Goal: Task Accomplishment & Management: Complete application form

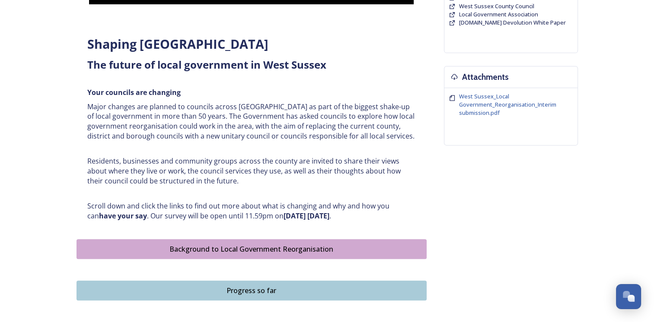
scroll to position [346, 0]
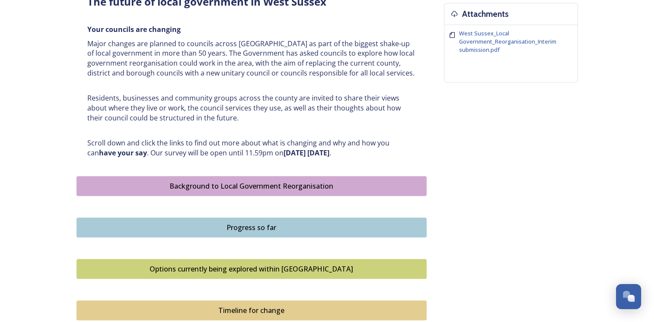
click at [299, 184] on div "Background to Local Government Reorganisation" at bounding box center [251, 186] width 340 height 10
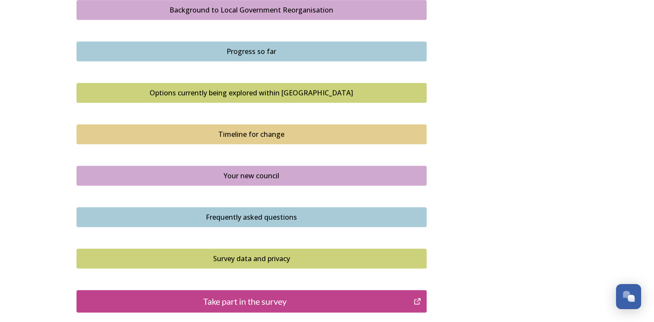
scroll to position [389, 0]
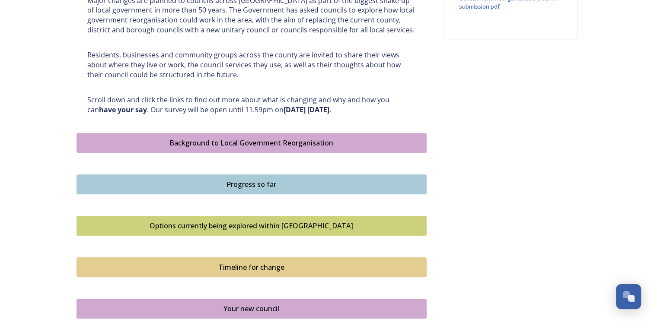
click at [275, 144] on div "Background to Local Government Reorganisation" at bounding box center [251, 143] width 340 height 10
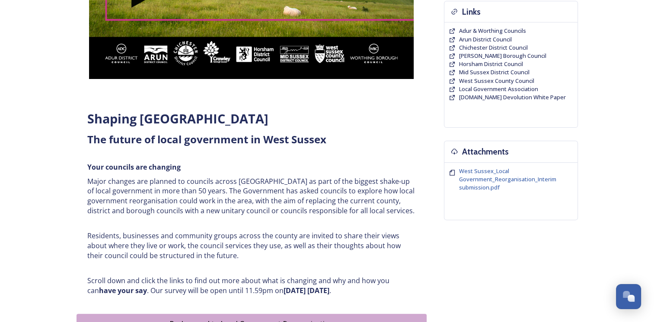
scroll to position [346, 0]
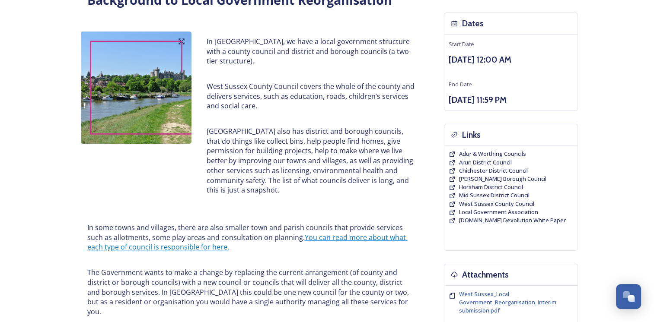
scroll to position [86, 0]
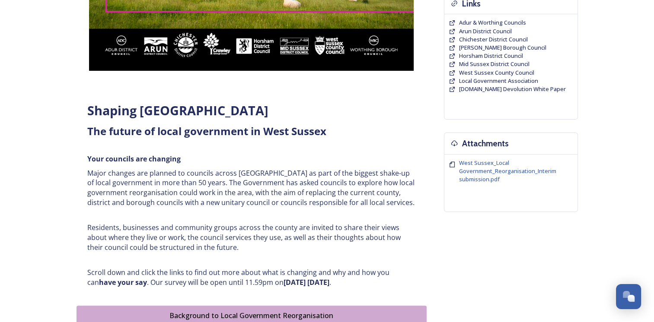
scroll to position [432, 0]
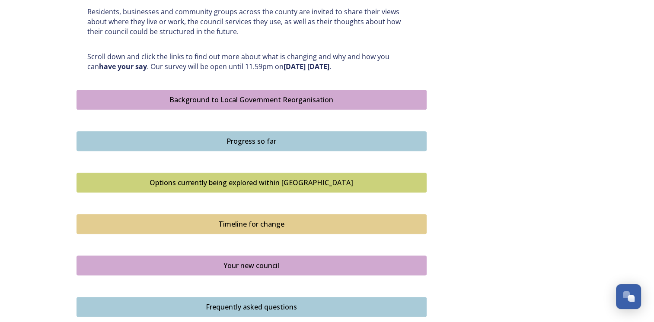
click at [244, 184] on div "Options currently being explored within West Sussex" at bounding box center [251, 183] width 340 height 10
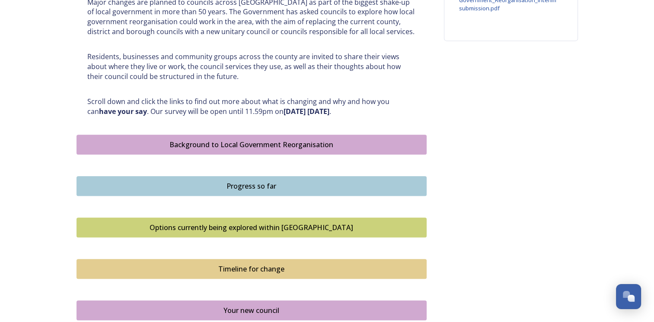
scroll to position [389, 0]
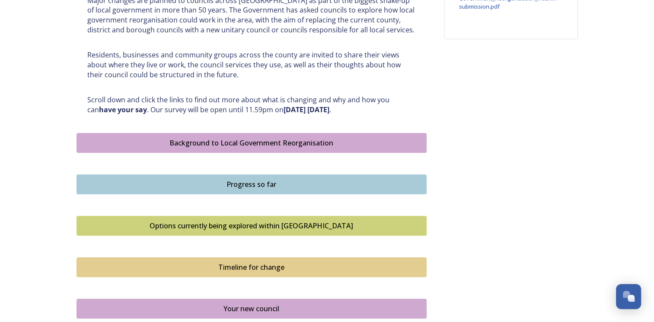
click at [255, 184] on div "Progress so far" at bounding box center [251, 184] width 340 height 10
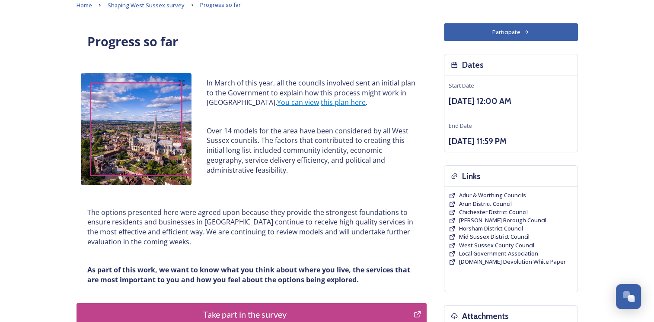
scroll to position [86, 0]
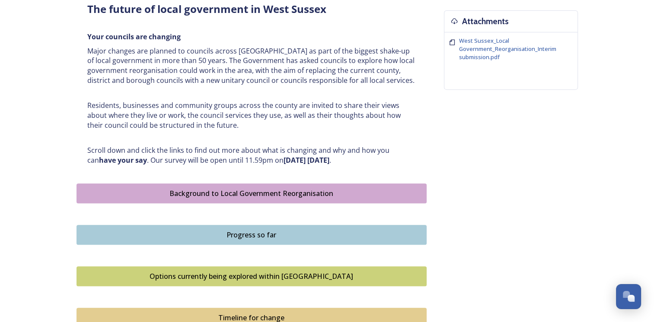
scroll to position [389, 0]
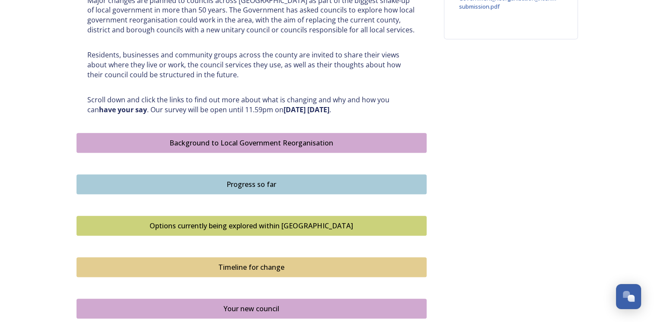
click at [266, 227] on div "Options currently being explored within West Sussex" at bounding box center [251, 226] width 340 height 10
click at [288, 226] on div "Options currently being explored within West Sussex" at bounding box center [251, 226] width 340 height 10
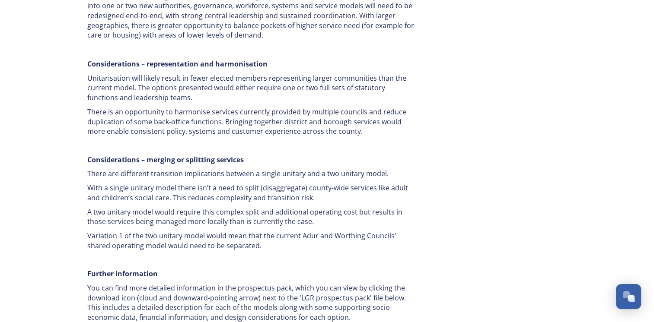
scroll to position [1642, 0]
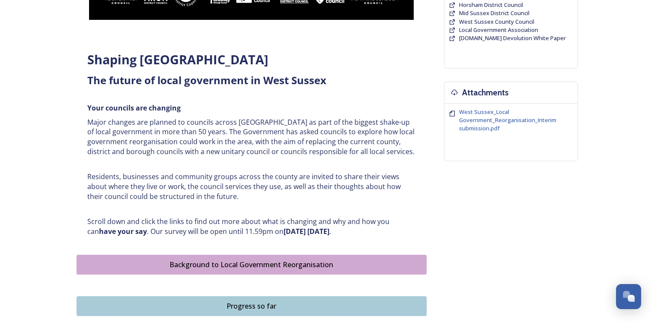
scroll to position [389, 0]
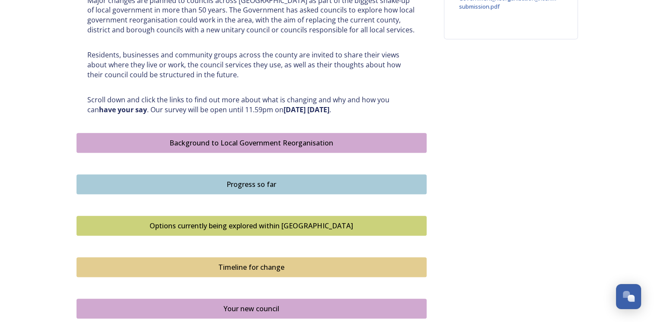
click at [239, 186] on div "Progress so far" at bounding box center [251, 184] width 340 height 10
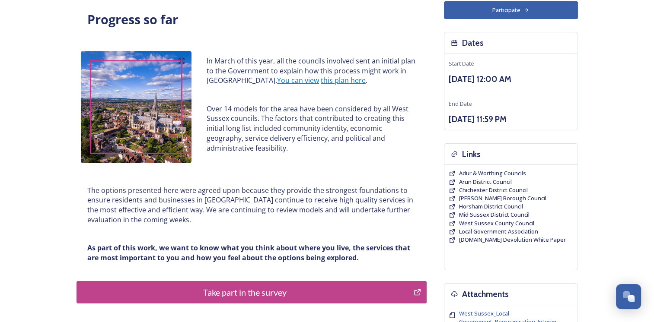
scroll to position [86, 0]
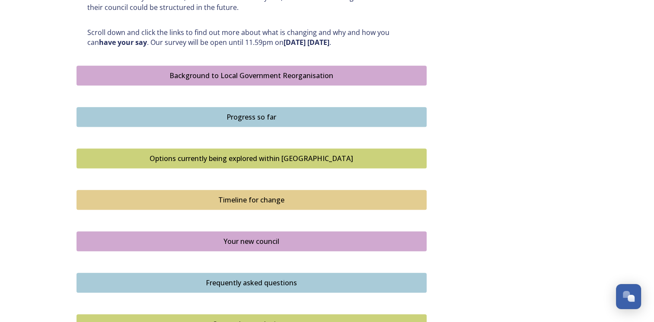
scroll to position [475, 0]
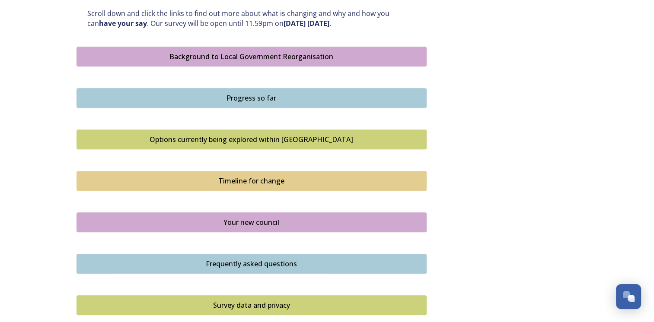
click at [270, 183] on div "Timeline for change" at bounding box center [251, 181] width 340 height 10
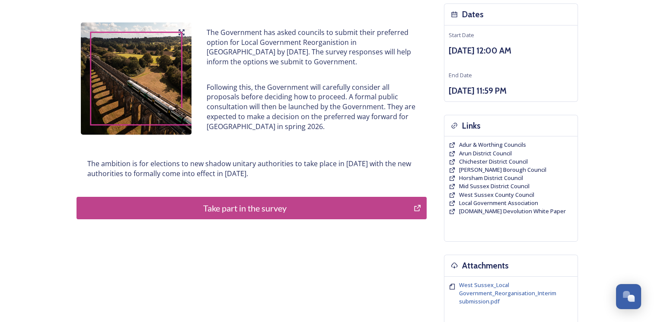
scroll to position [130, 0]
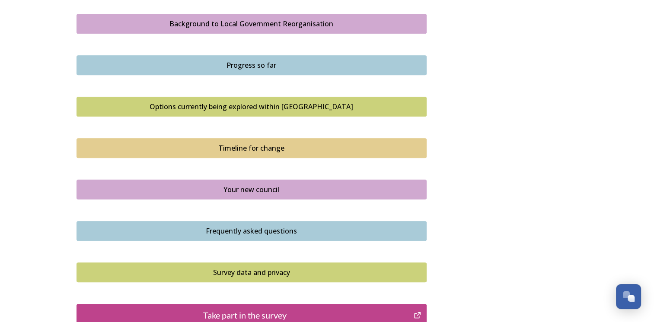
scroll to position [518, 0]
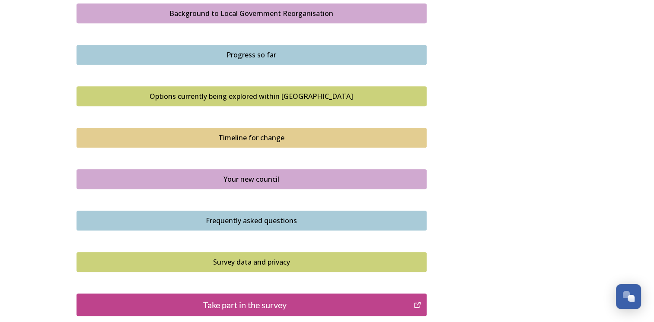
click at [240, 181] on div "Your new council" at bounding box center [251, 179] width 340 height 10
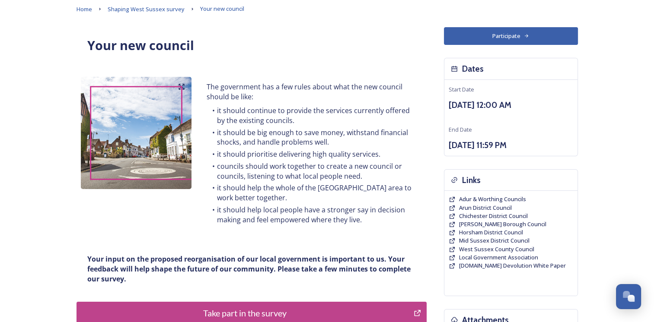
scroll to position [130, 0]
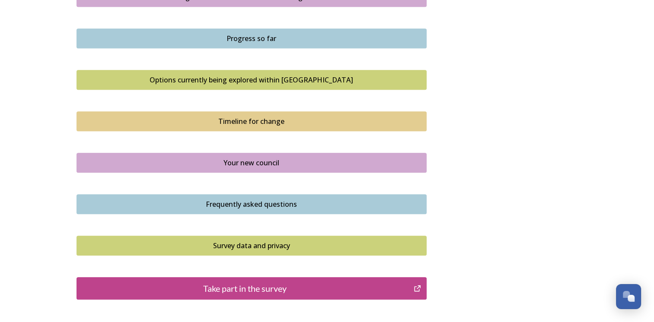
scroll to position [605, 0]
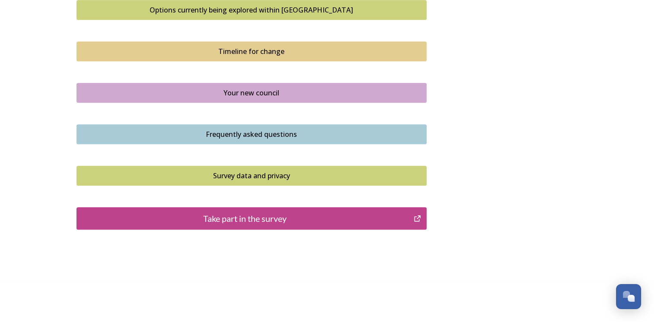
click at [257, 133] on div "Frequently asked questions" at bounding box center [251, 134] width 340 height 10
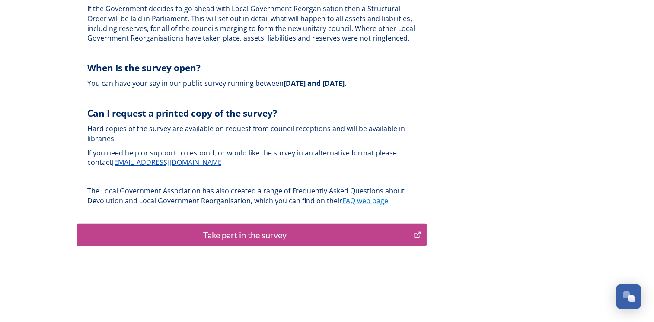
scroll to position [2608, 0]
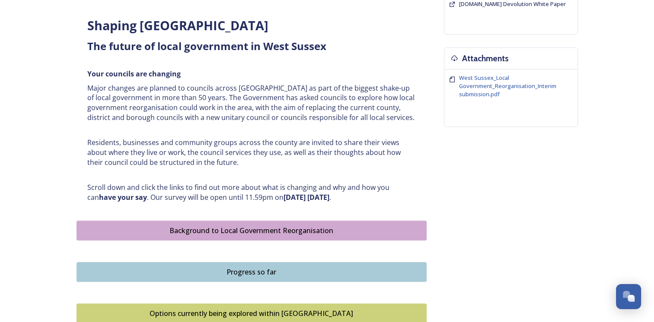
scroll to position [302, 0]
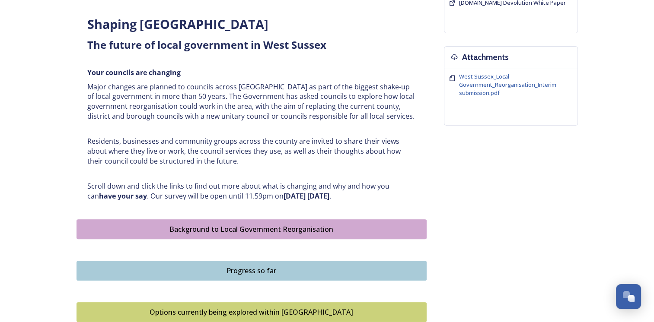
click at [277, 229] on div "Background to Local Government Reorganisation" at bounding box center [251, 229] width 340 height 10
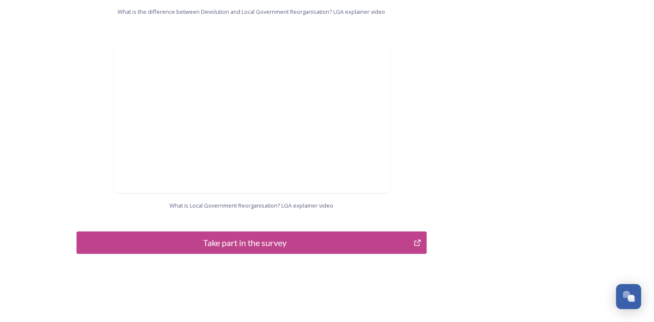
scroll to position [902, 0]
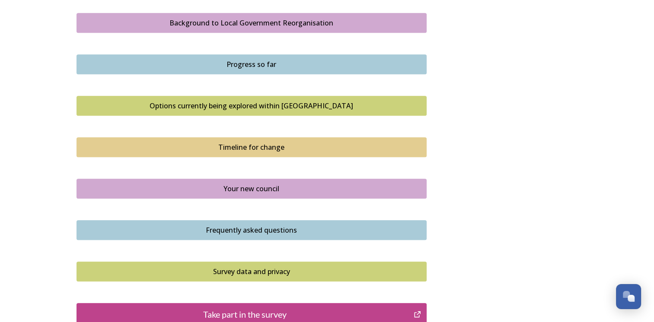
scroll to position [606, 0]
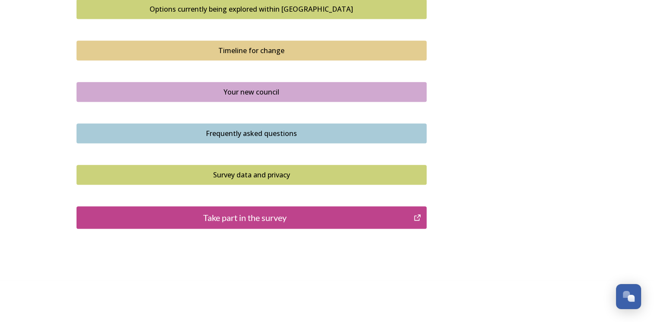
click at [249, 221] on div "Take part in the survey" at bounding box center [245, 217] width 328 height 13
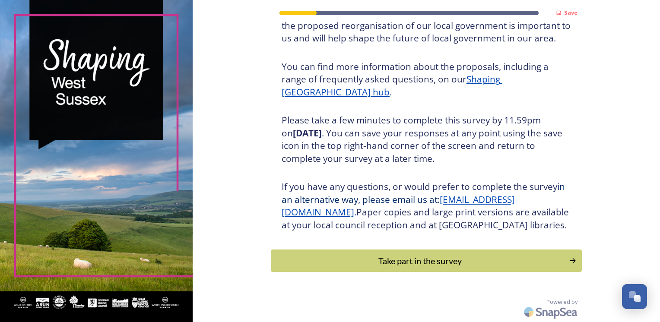
scroll to position [92, 0]
click at [445, 264] on div "Take part in the survey" at bounding box center [420, 260] width 292 height 13
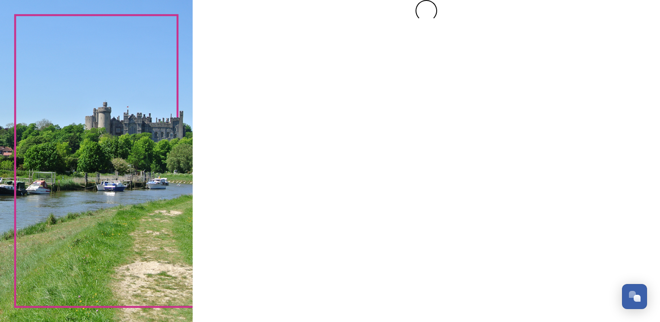
scroll to position [0, 0]
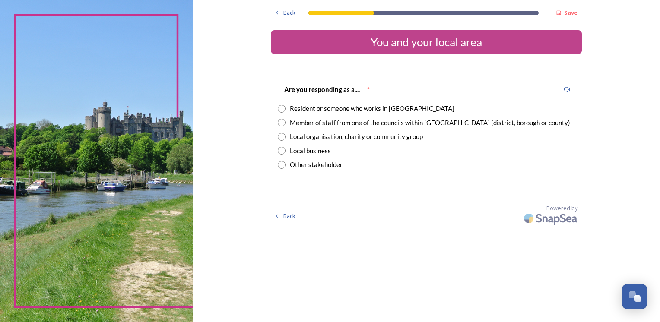
click at [279, 108] on input "radio" at bounding box center [282, 109] width 8 height 8
radio input "true"
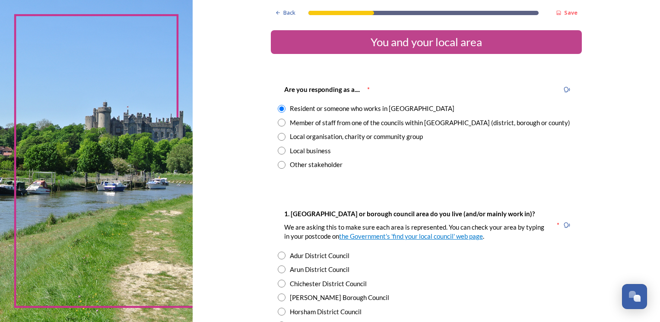
click at [278, 122] on input "radio" at bounding box center [282, 123] width 8 height 8
radio input "true"
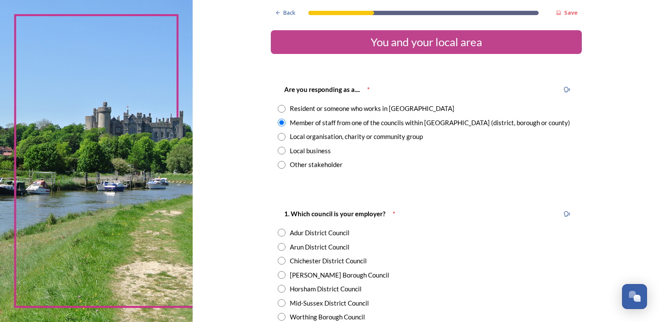
click at [281, 109] on input "radio" at bounding box center [282, 109] width 8 height 8
radio input "true"
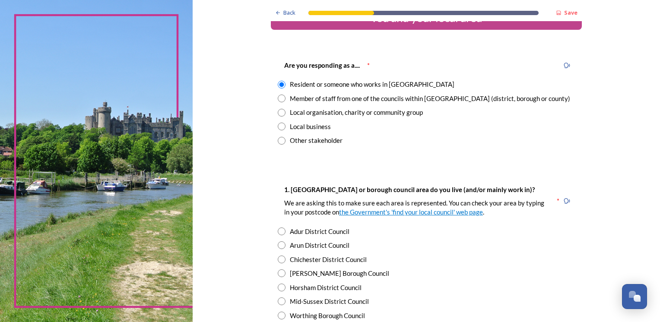
scroll to position [43, 0]
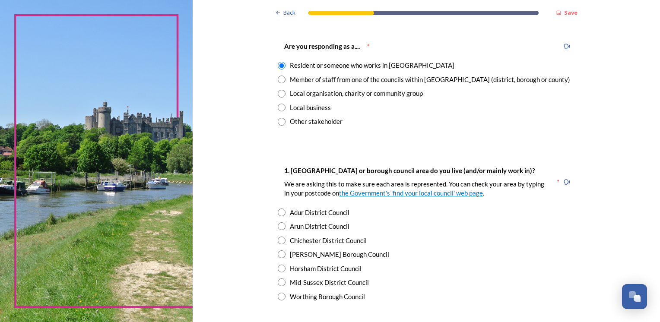
click at [278, 241] on input "radio" at bounding box center [282, 241] width 8 height 8
radio input "true"
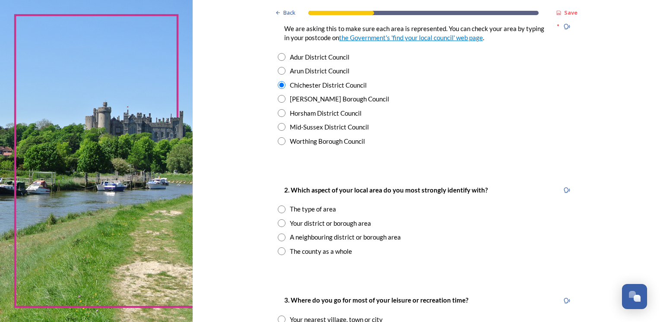
scroll to position [216, 0]
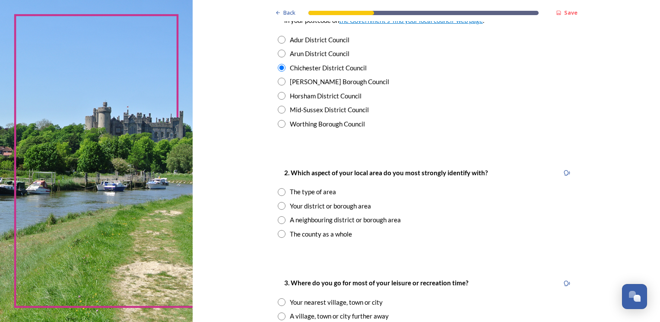
click at [279, 205] on input "radio" at bounding box center [282, 206] width 8 height 8
radio input "true"
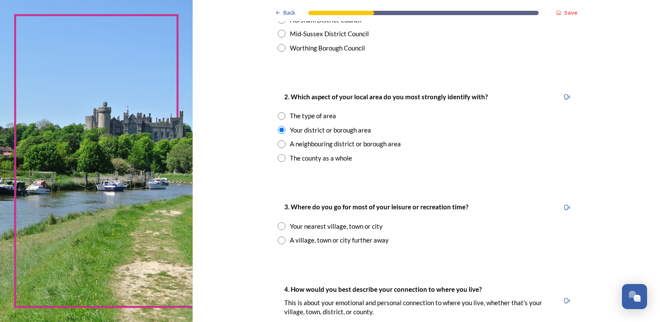
scroll to position [302, 0]
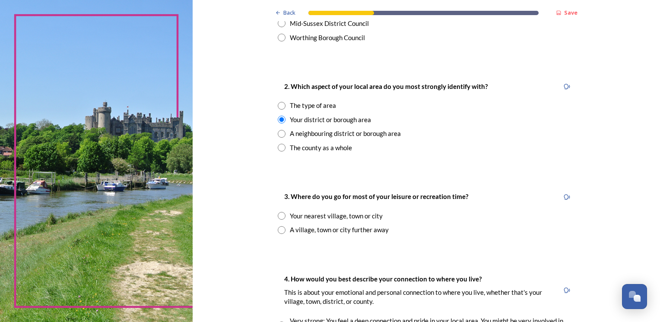
click at [278, 215] on input "radio" at bounding box center [282, 216] width 8 height 8
radio input "true"
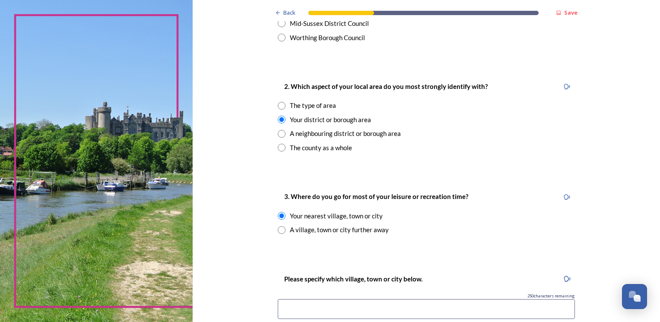
click at [317, 308] on input at bounding box center [426, 309] width 297 height 20
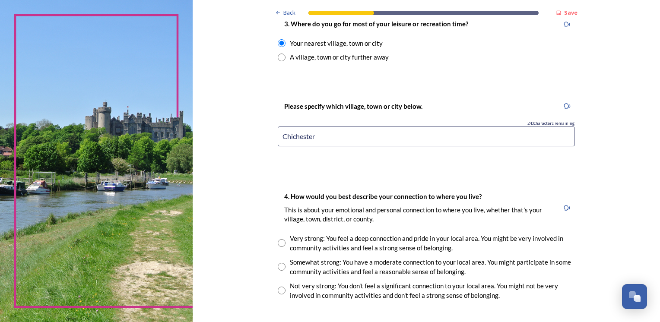
scroll to position [518, 0]
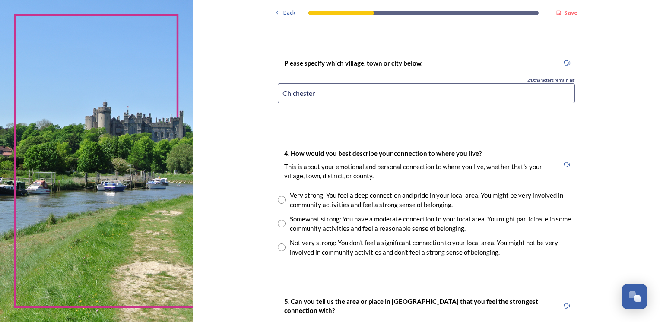
type input "Chichester"
drag, startPoint x: 278, startPoint y: 224, endPoint x: 285, endPoint y: 220, distance: 7.8
click at [278, 224] on input "radio" at bounding box center [282, 224] width 8 height 8
radio input "true"
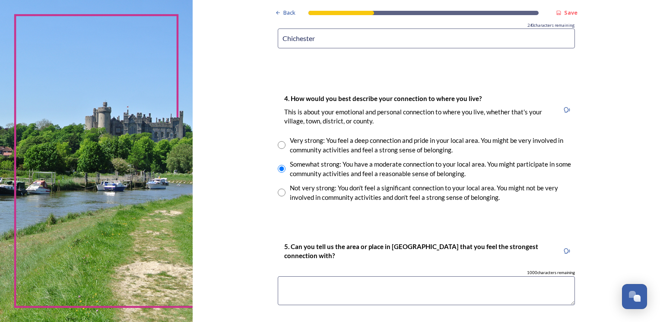
scroll to position [605, 0]
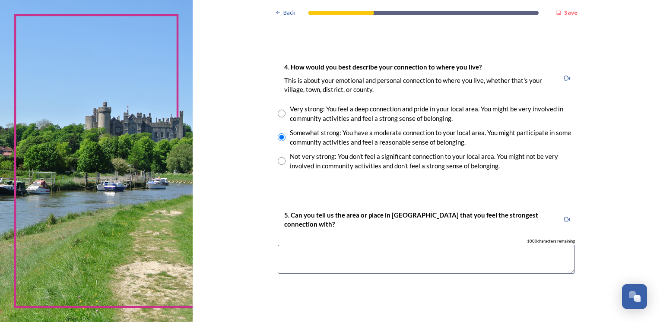
click at [348, 256] on textarea at bounding box center [426, 259] width 297 height 29
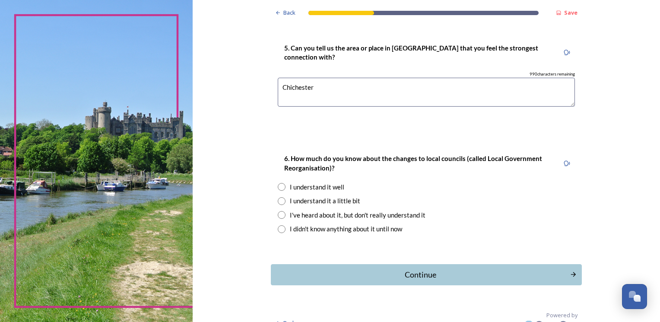
scroll to position [778, 0]
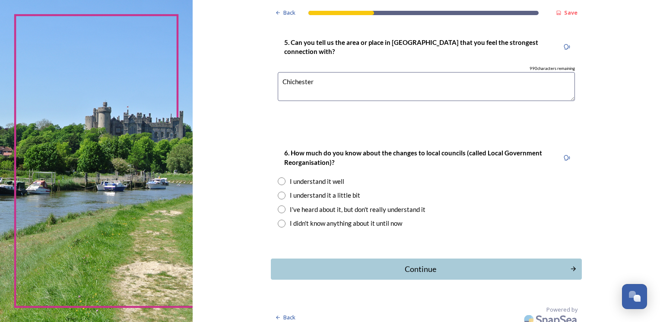
type textarea "Chichester"
click at [281, 212] on input "radio" at bounding box center [282, 210] width 8 height 8
radio input "true"
click at [280, 196] on input "radio" at bounding box center [282, 196] width 8 height 8
radio input "true"
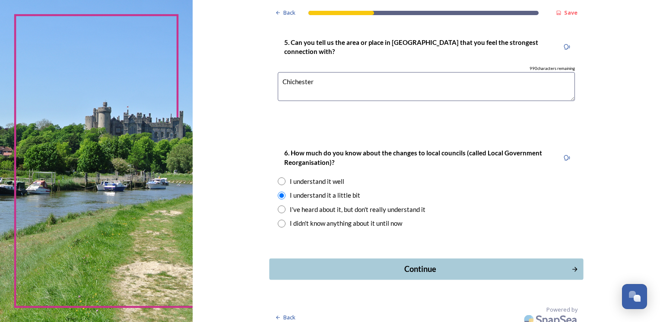
click at [434, 270] on div "Continue" at bounding box center [420, 270] width 292 height 12
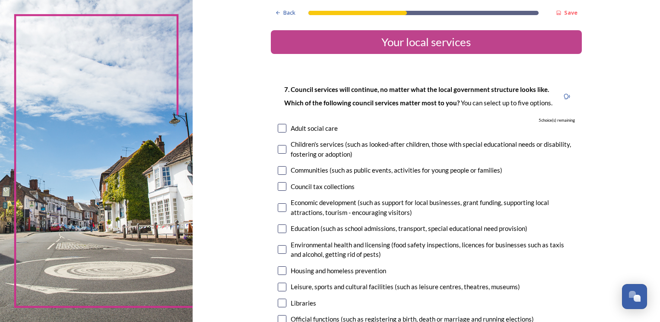
click at [280, 188] on input "checkbox" at bounding box center [282, 186] width 9 height 9
checkbox input "true"
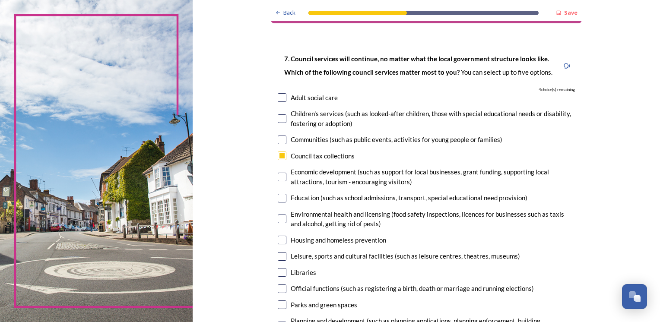
scroll to position [43, 0]
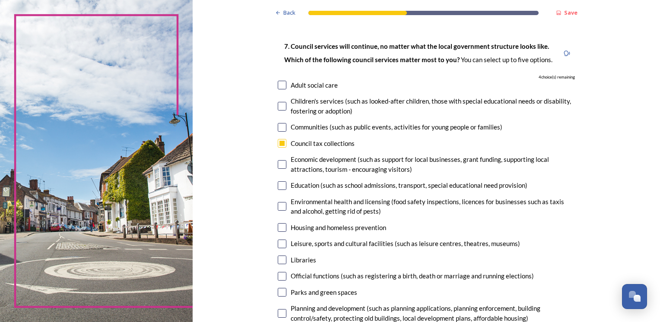
click at [278, 244] on input "checkbox" at bounding box center [282, 244] width 9 height 9
checkbox input "true"
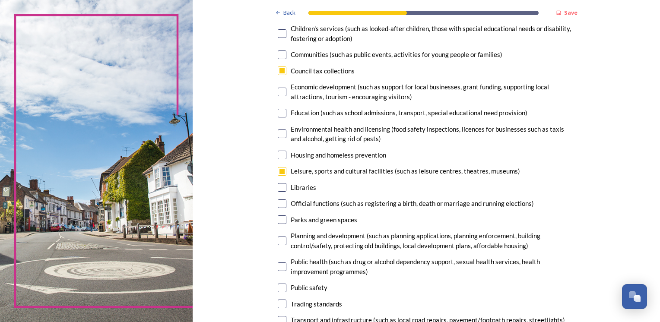
scroll to position [130, 0]
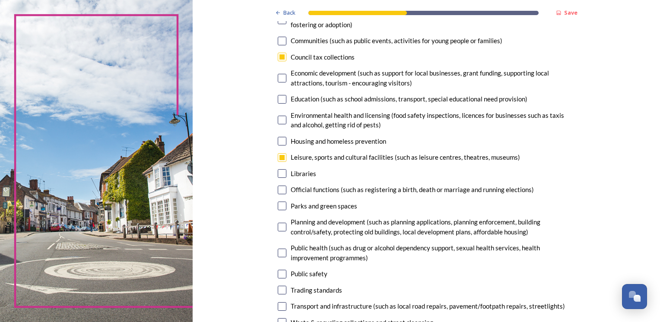
click at [278, 206] on input "checkbox" at bounding box center [282, 206] width 9 height 9
checkbox input "true"
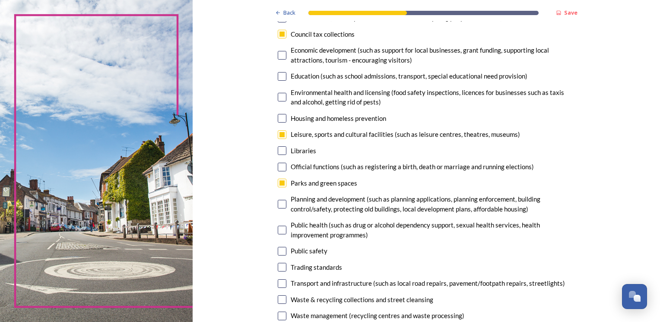
scroll to position [173, 0]
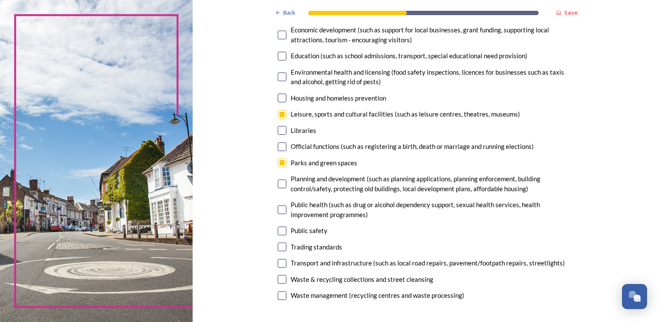
click at [280, 263] on input "checkbox" at bounding box center [282, 263] width 9 height 9
checkbox input "true"
click at [283, 281] on div "Waste & recycling collections and street cleansing" at bounding box center [426, 280] width 297 height 10
checkbox input "true"
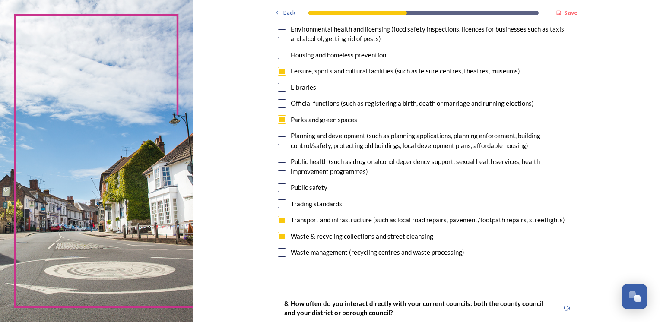
click at [278, 255] on input "checkbox" at bounding box center [282, 252] width 9 height 9
click at [278, 254] on input "checkbox" at bounding box center [282, 252] width 9 height 9
click at [278, 251] on input "checkbox" at bounding box center [282, 252] width 9 height 9
checkbox input "false"
click at [279, 203] on input "checkbox" at bounding box center [282, 204] width 9 height 9
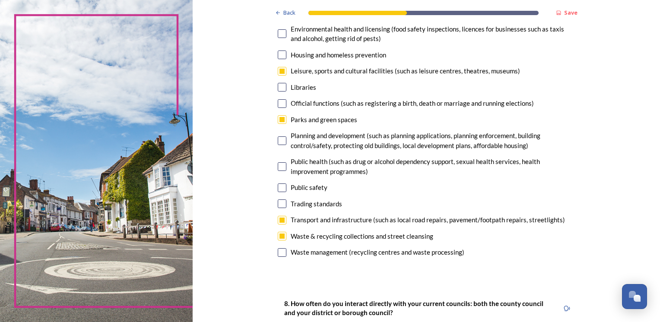
checkbox input "false"
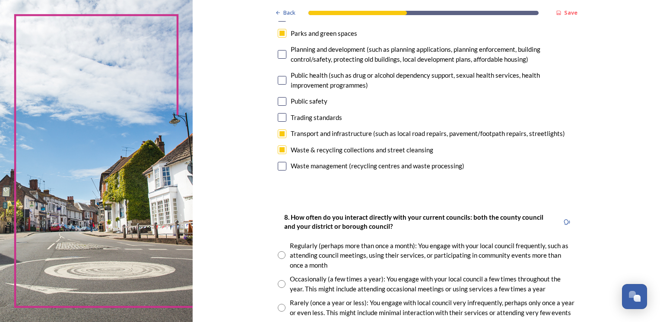
scroll to position [346, 0]
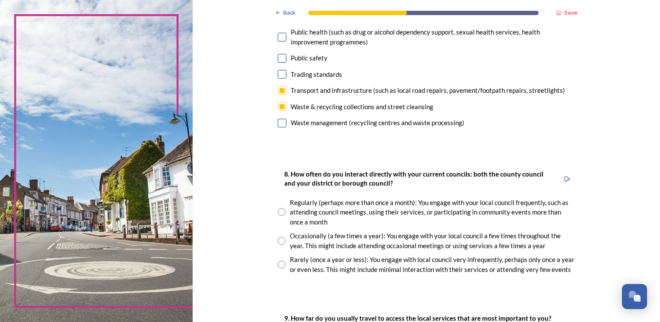
click at [280, 242] on input "radio" at bounding box center [282, 241] width 8 height 8
radio input "true"
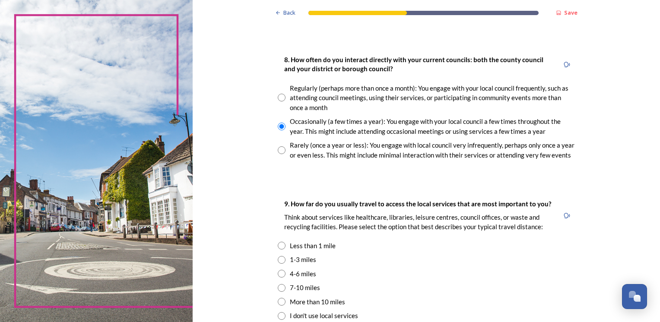
scroll to position [475, 0]
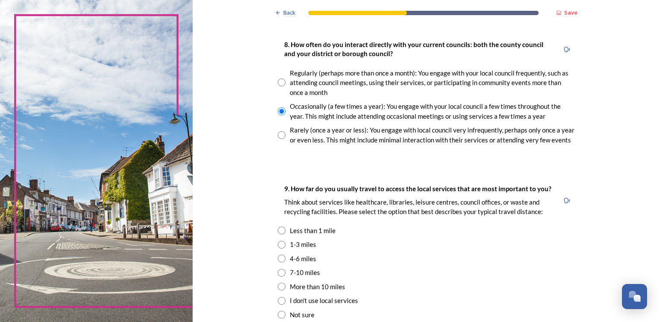
click at [278, 246] on input "radio" at bounding box center [282, 245] width 8 height 8
radio input "true"
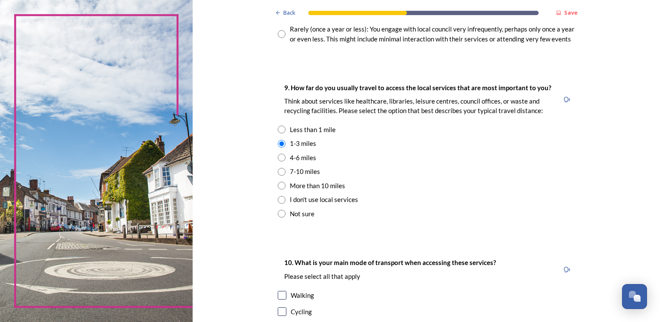
scroll to position [562, 0]
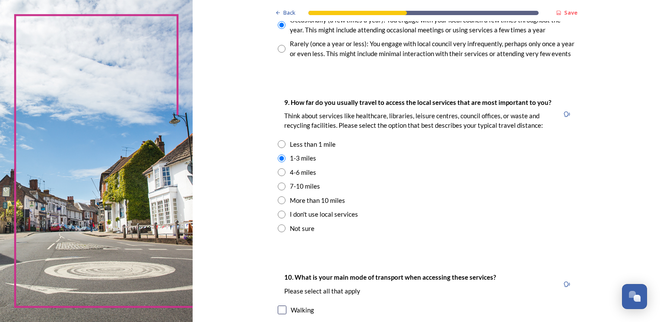
click at [279, 144] on input "radio" at bounding box center [282, 144] width 8 height 8
radio input "true"
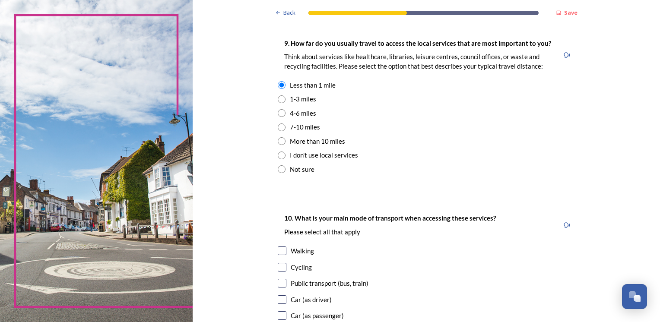
scroll to position [648, 0]
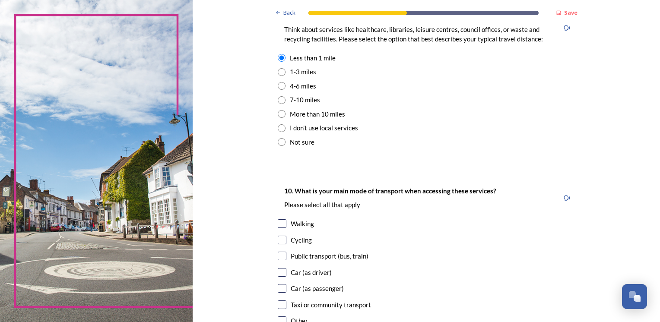
drag, startPoint x: 277, startPoint y: 226, endPoint x: 292, endPoint y: 221, distance: 15.3
click at [278, 226] on input "checkbox" at bounding box center [282, 223] width 9 height 9
checkbox input "true"
drag, startPoint x: 277, startPoint y: 244, endPoint x: 303, endPoint y: 231, distance: 29.2
click at [278, 243] on input "checkbox" at bounding box center [282, 240] width 9 height 9
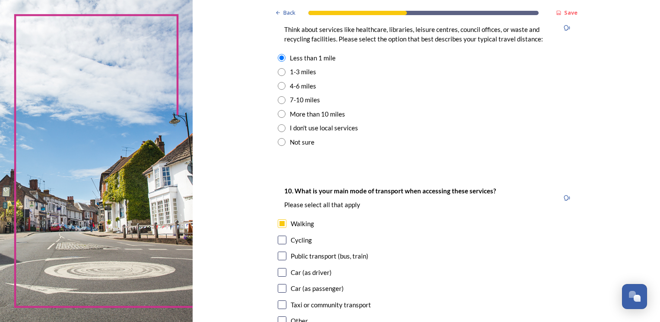
checkbox input "true"
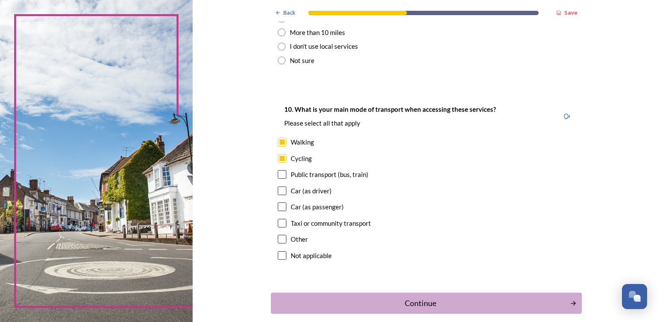
scroll to position [734, 0]
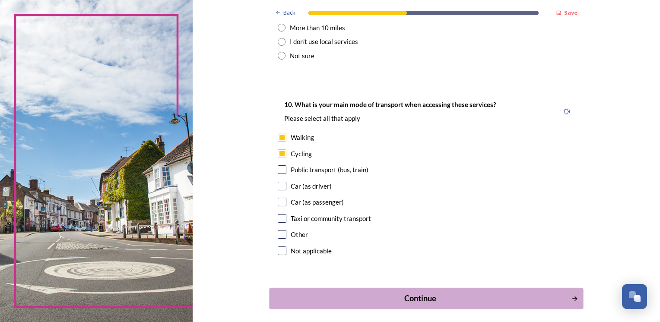
click at [420, 297] on div "Continue" at bounding box center [420, 299] width 292 height 12
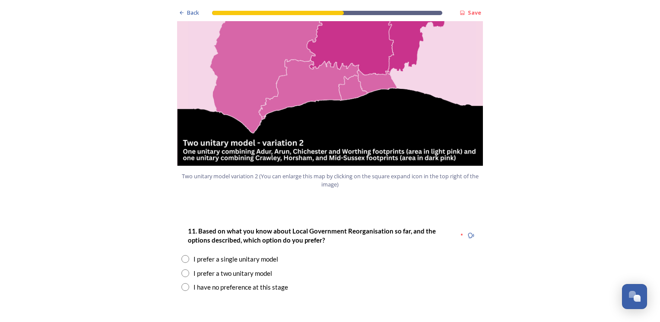
scroll to position [1080, 0]
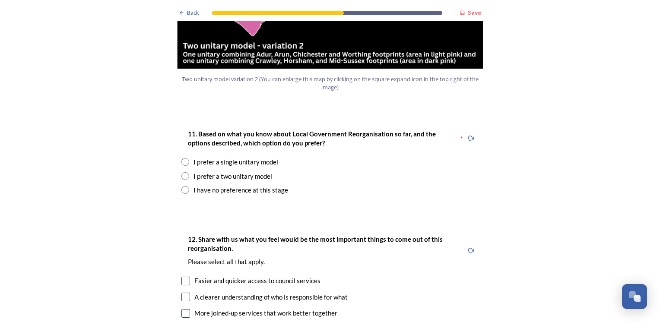
click at [181, 172] on input "radio" at bounding box center [185, 176] width 8 height 8
radio input "true"
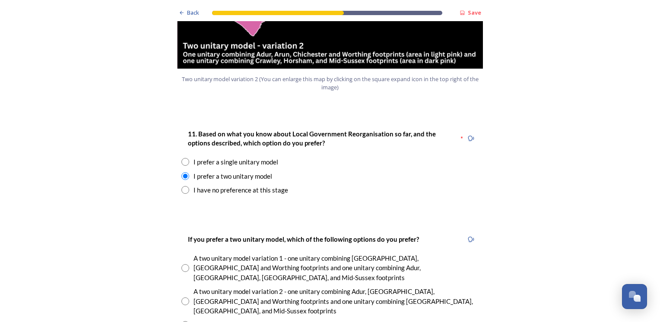
click at [181, 264] on input "radio" at bounding box center [185, 268] width 8 height 8
radio input "true"
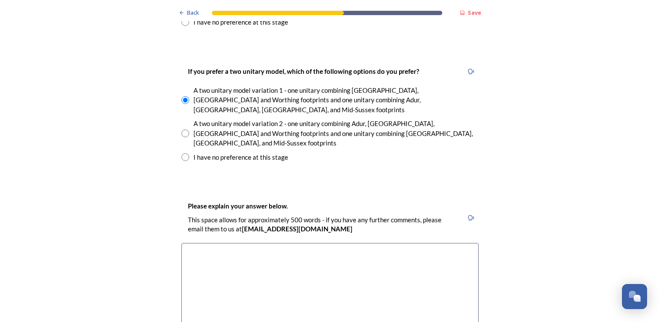
scroll to position [1296, 0]
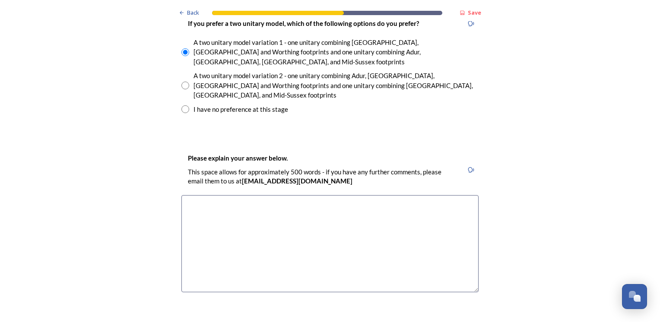
click at [254, 195] on textarea at bounding box center [329, 243] width 297 height 97
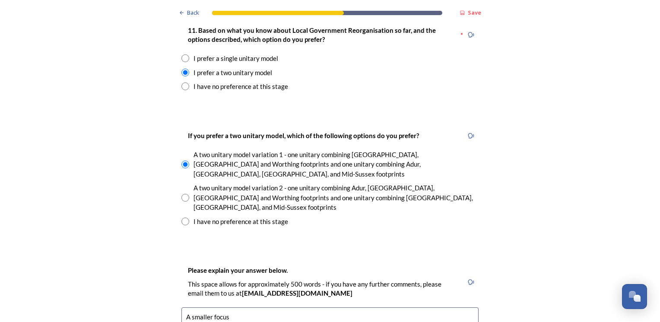
scroll to position [1210, 0]
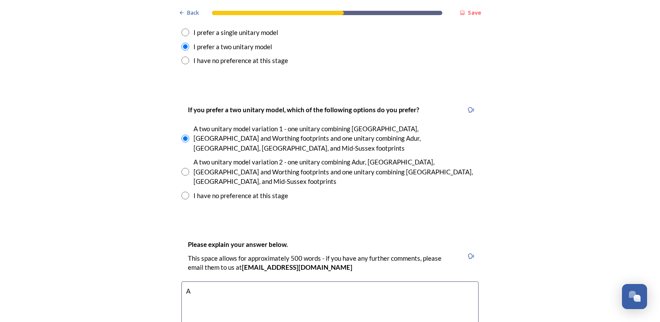
type textarea "A"
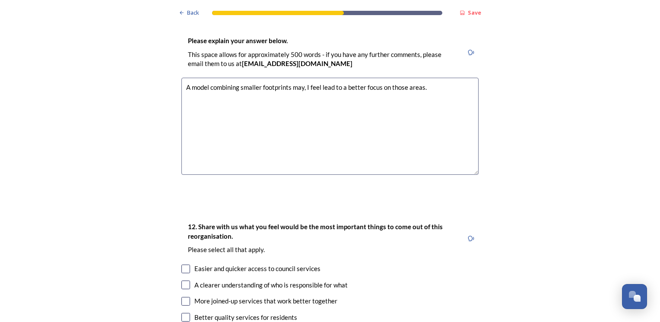
scroll to position [1426, 0]
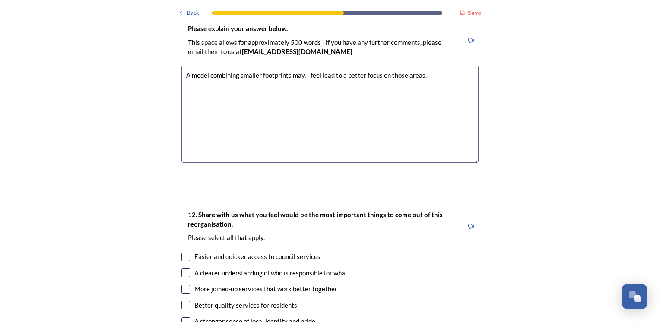
type textarea "A model combining smaller footprints may, I feel lead to a better focus on thos…"
click at [182, 253] on input "checkbox" at bounding box center [185, 257] width 9 height 9
checkbox input "true"
click at [182, 269] on input "checkbox" at bounding box center [185, 273] width 9 height 9
checkbox input "true"
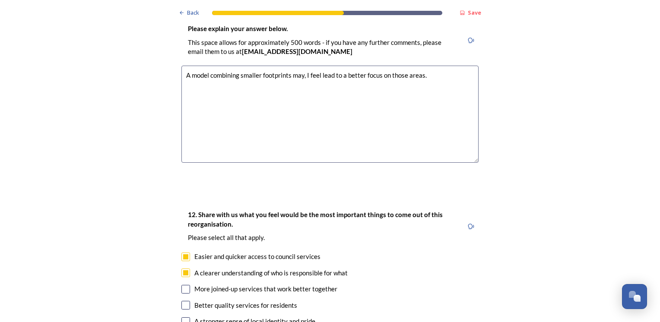
click at [183, 285] on input "checkbox" at bounding box center [185, 289] width 9 height 9
checkbox input "true"
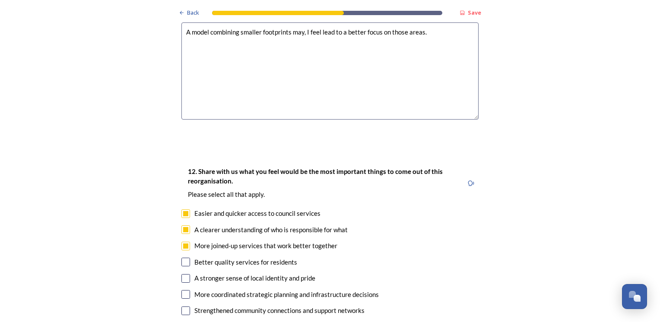
drag, startPoint x: 181, startPoint y: 218, endPoint x: 218, endPoint y: 232, distance: 39.0
click at [181, 258] on input "checkbox" at bounding box center [185, 262] width 9 height 9
checkbox input "true"
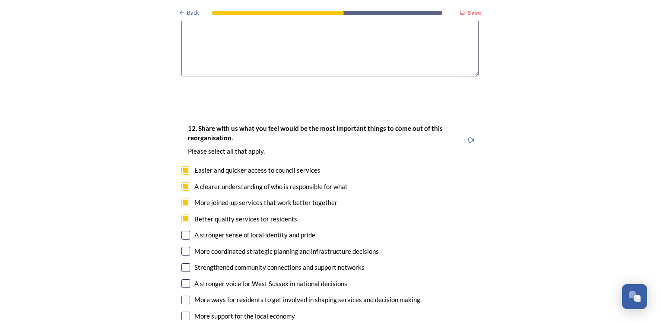
click at [185, 312] on input "checkbox" at bounding box center [185, 316] width 9 height 9
checkbox input "true"
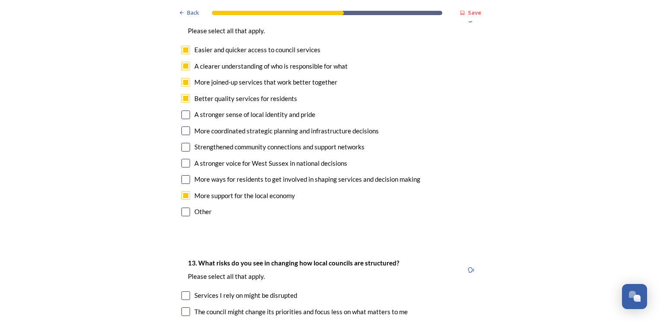
scroll to position [1685, 0]
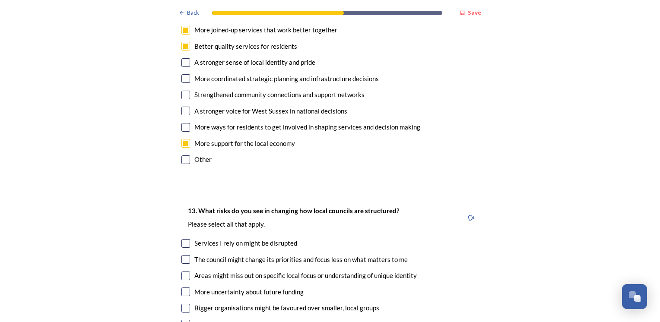
click at [183, 239] on input "checkbox" at bounding box center [185, 243] width 9 height 9
checkbox input "true"
drag, startPoint x: 184, startPoint y: 215, endPoint x: 217, endPoint y: 229, distance: 35.4
click at [184, 255] on input "checkbox" at bounding box center [185, 259] width 9 height 9
checkbox input "true"
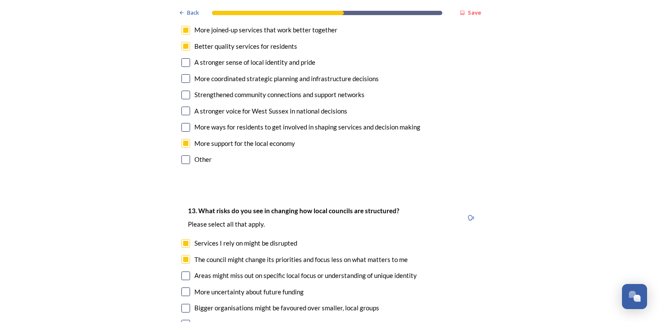
click at [181, 272] on input "checkbox" at bounding box center [185, 276] width 9 height 9
checkbox input "true"
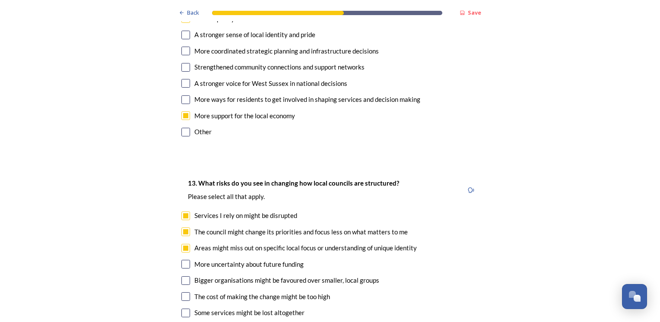
scroll to position [1728, 0]
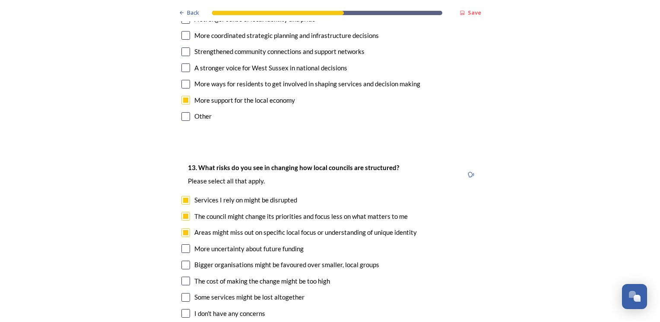
click at [181, 261] on input "checkbox" at bounding box center [185, 265] width 9 height 9
checkbox input "true"
click at [184, 277] on input "checkbox" at bounding box center [185, 281] width 9 height 9
checkbox input "true"
click at [185, 293] on input "checkbox" at bounding box center [185, 297] width 9 height 9
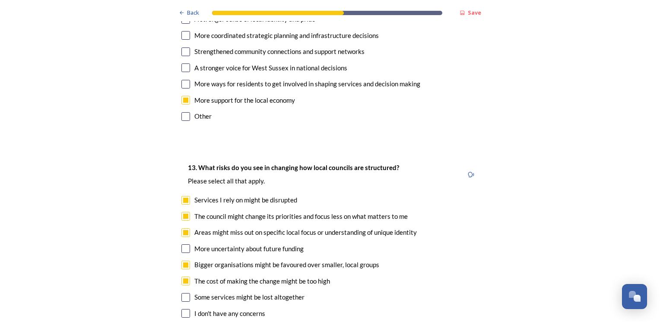
checkbox input "true"
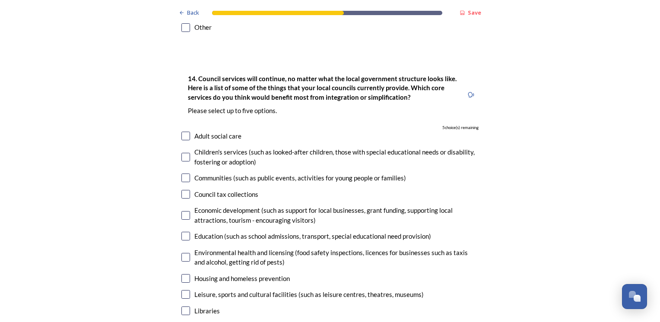
scroll to position [1987, 0]
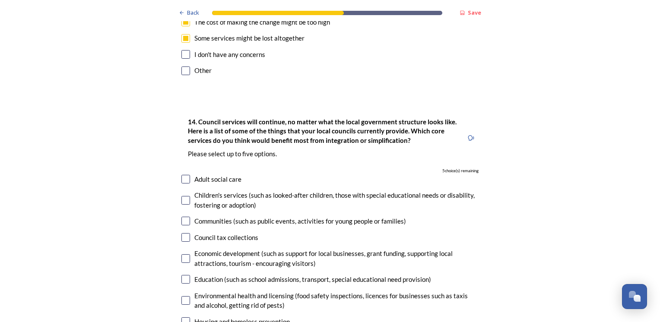
click at [181, 233] on input "checkbox" at bounding box center [185, 237] width 9 height 9
checkbox input "true"
click at [181, 175] on input "checkbox" at bounding box center [185, 179] width 9 height 9
checkbox input "true"
click at [183, 196] on input "checkbox" at bounding box center [185, 200] width 9 height 9
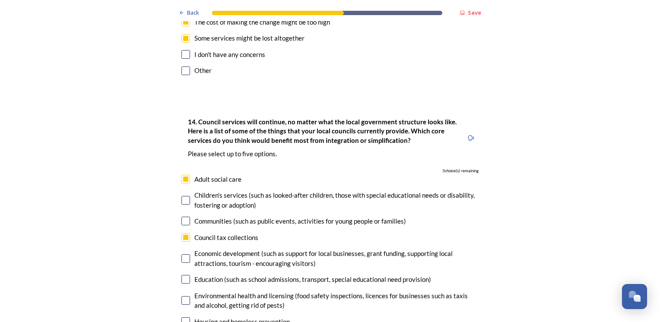
checkbox input "true"
click at [183, 275] on input "checkbox" at bounding box center [185, 279] width 9 height 9
checkbox input "true"
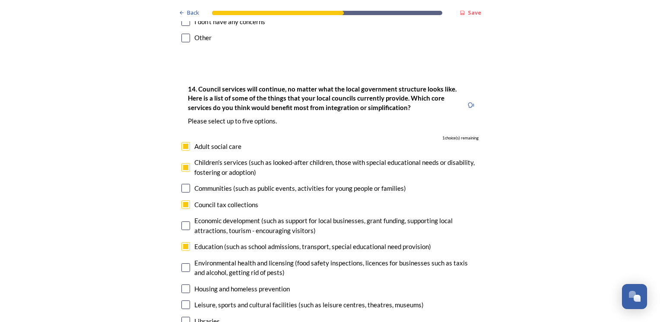
scroll to position [2074, 0]
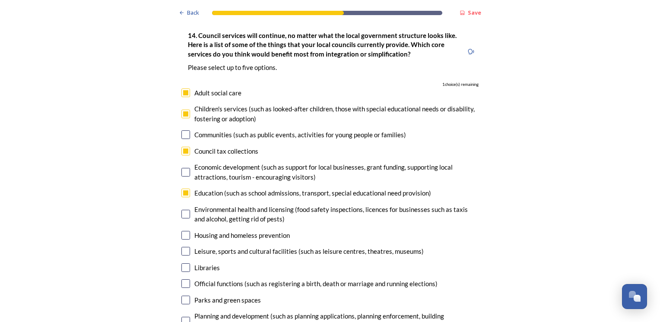
click at [184, 317] on input "checkbox" at bounding box center [185, 321] width 9 height 9
checkbox input "true"
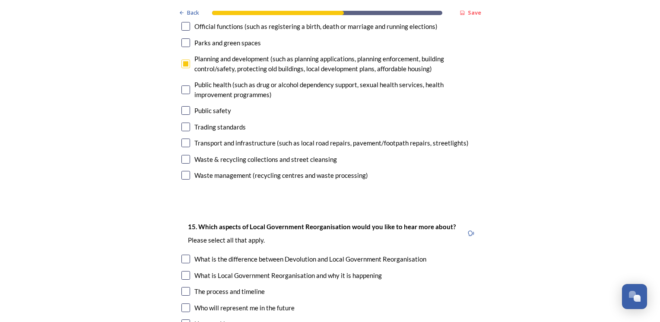
scroll to position [2333, 0]
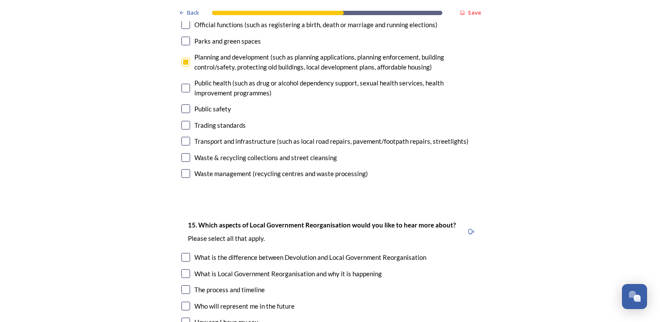
click at [184, 253] on input "checkbox" at bounding box center [185, 257] width 9 height 9
checkbox input "true"
click at [181, 270] on input "checkbox" at bounding box center [185, 274] width 9 height 9
checkbox input "true"
click at [185, 286] on input "checkbox" at bounding box center [185, 290] width 9 height 9
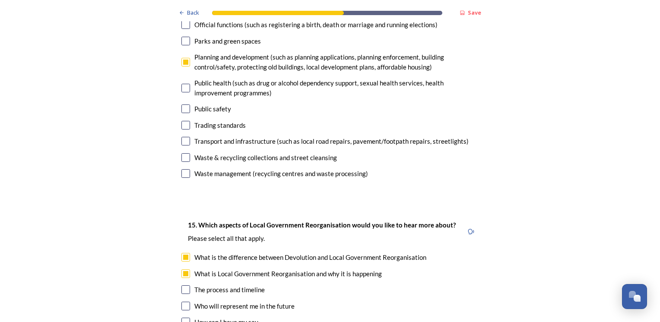
checkbox input "true"
click at [186, 302] on input "checkbox" at bounding box center [185, 306] width 9 height 9
checkbox input "true"
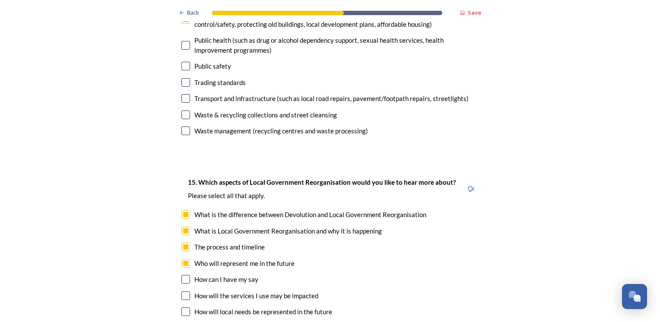
scroll to position [2376, 0]
click at [182, 291] on input "checkbox" at bounding box center [185, 295] width 9 height 9
checkbox input "true"
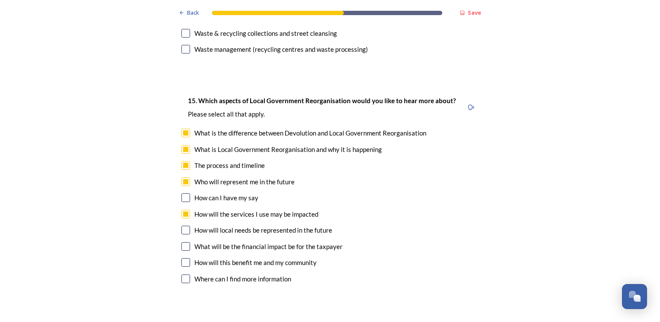
scroll to position [2463, 0]
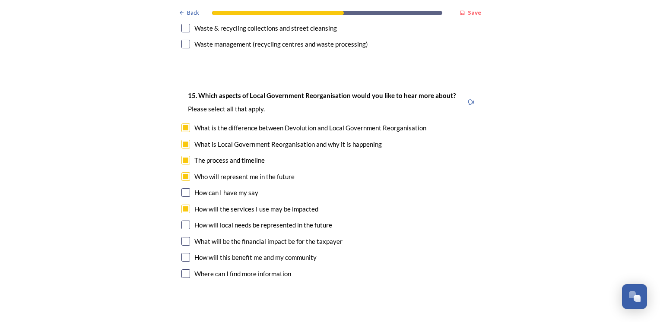
click at [181, 237] on input "checkbox" at bounding box center [185, 241] width 9 height 9
checkbox input "true"
click at [181, 253] on input "checkbox" at bounding box center [185, 257] width 9 height 9
checkbox input "true"
click at [182, 221] on input "checkbox" at bounding box center [185, 225] width 9 height 9
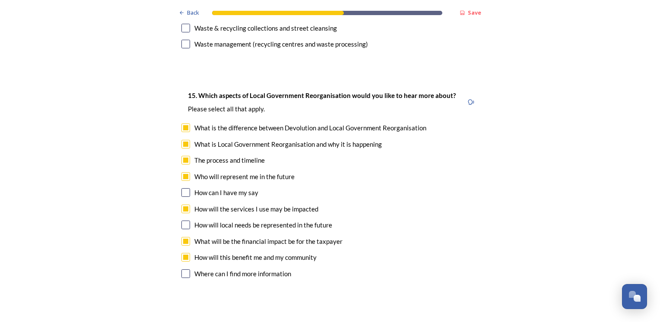
checkbox input "true"
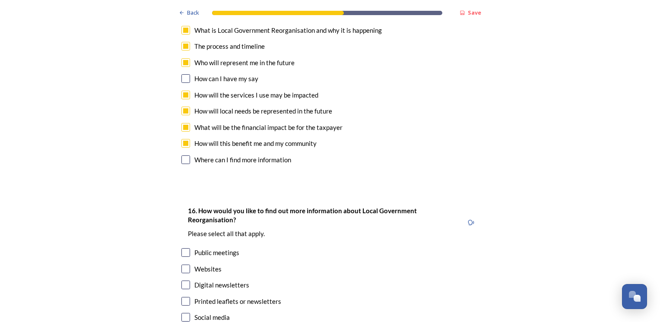
scroll to position [2592, 0]
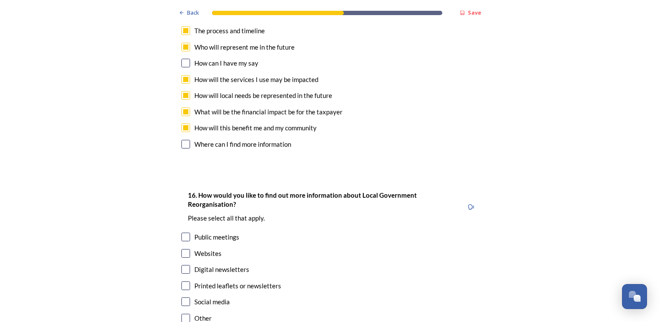
click at [182, 265] on input "checkbox" at bounding box center [185, 269] width 9 height 9
checkbox input "true"
click at [182, 249] on input "checkbox" at bounding box center [185, 253] width 9 height 9
checkbox input "true"
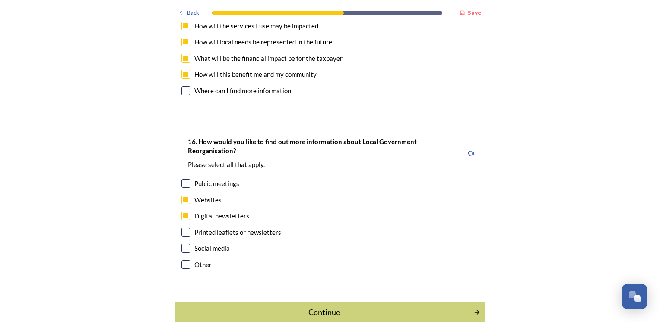
scroll to position [2651, 0]
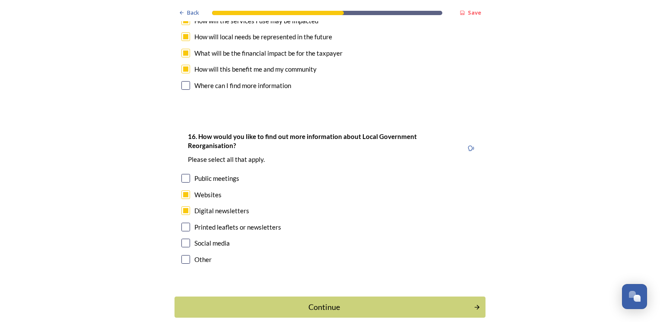
drag, startPoint x: 311, startPoint y: 260, endPoint x: 354, endPoint y: 274, distance: 45.5
click at [311, 302] on div "Continue" at bounding box center [324, 308] width 290 height 12
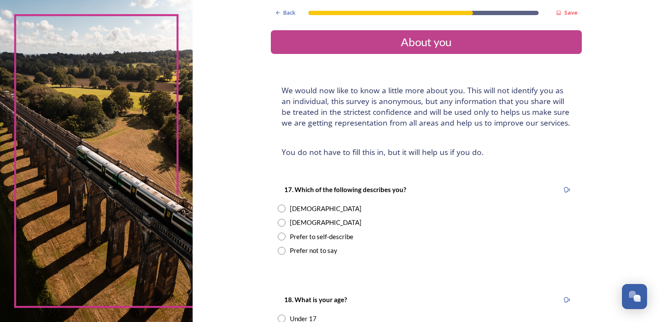
click at [278, 224] on input "radio" at bounding box center [282, 223] width 8 height 8
radio input "true"
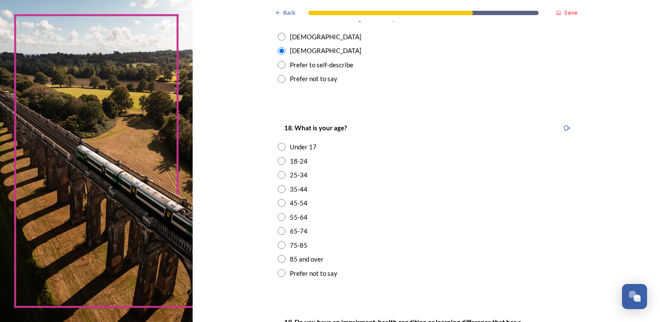
scroll to position [173, 0]
click at [280, 202] on input "radio" at bounding box center [282, 202] width 8 height 8
radio input "true"
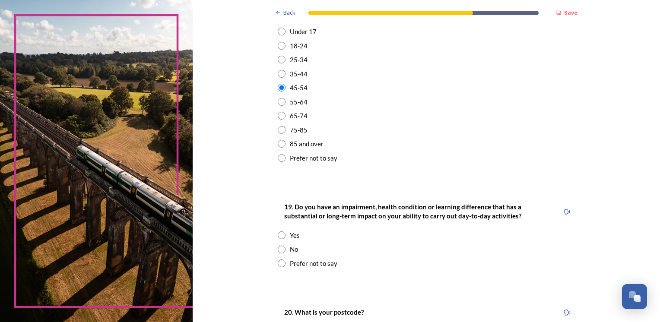
scroll to position [302, 0]
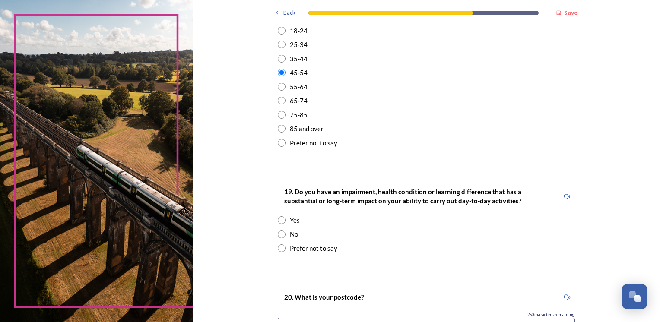
drag, startPoint x: 280, startPoint y: 237, endPoint x: 295, endPoint y: 227, distance: 18.5
click at [280, 238] on input "radio" at bounding box center [282, 235] width 8 height 8
radio input "true"
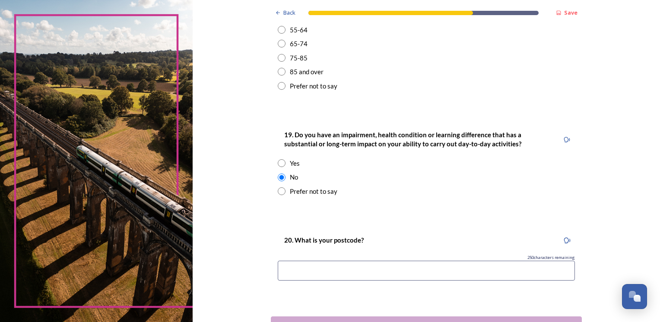
scroll to position [389, 0]
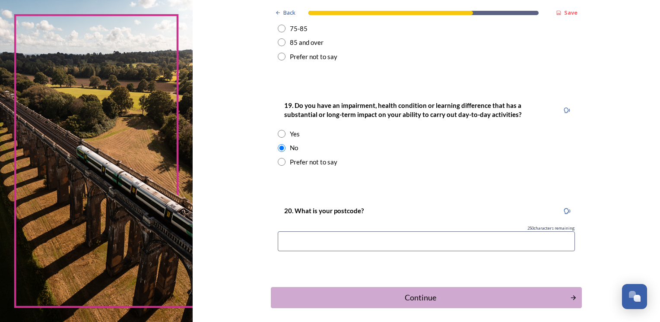
click at [300, 243] on input at bounding box center [426, 242] width 297 height 20
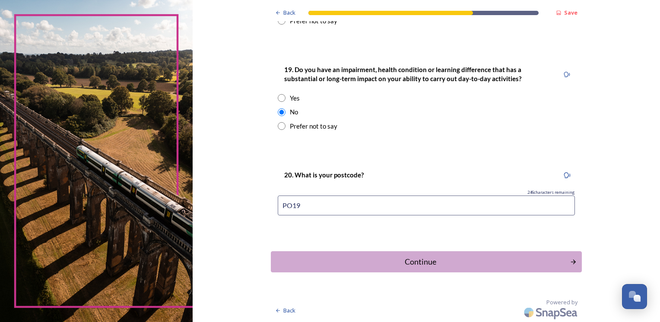
click at [309, 213] on input "PO19" at bounding box center [426, 206] width 297 height 20
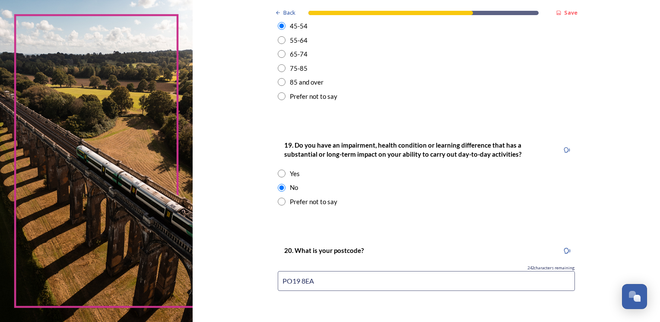
scroll to position [338, 0]
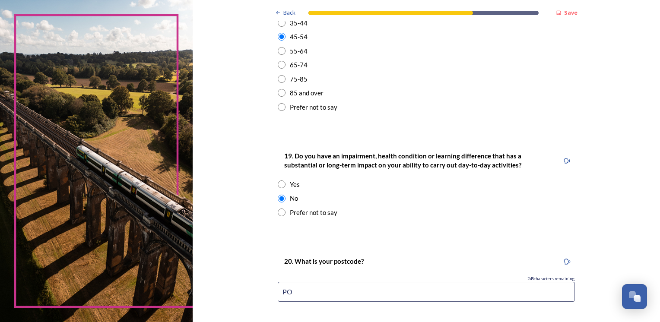
type input "P"
click at [369, 263] on div "20. What is your postcode?" at bounding box center [426, 261] width 297 height 19
click at [312, 294] on input at bounding box center [426, 292] width 297 height 20
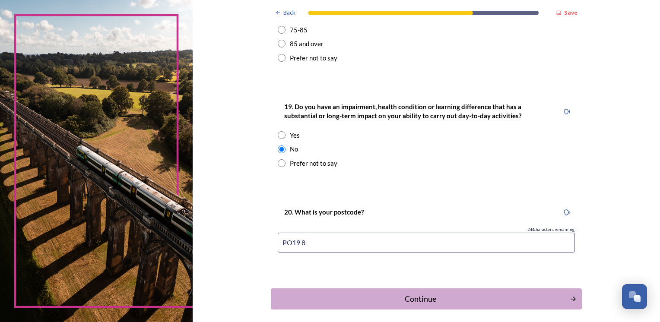
scroll to position [425, 0]
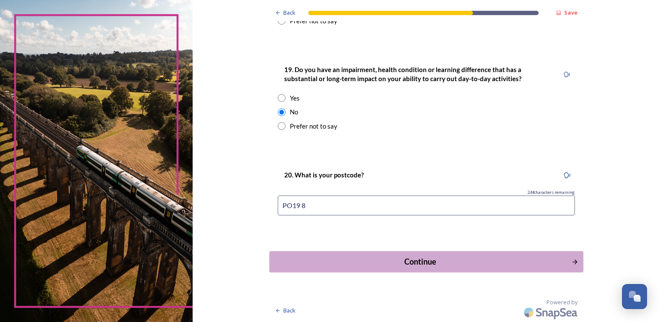
type input "PO19 8"
click at [435, 266] on div "Continue" at bounding box center [420, 262] width 292 height 12
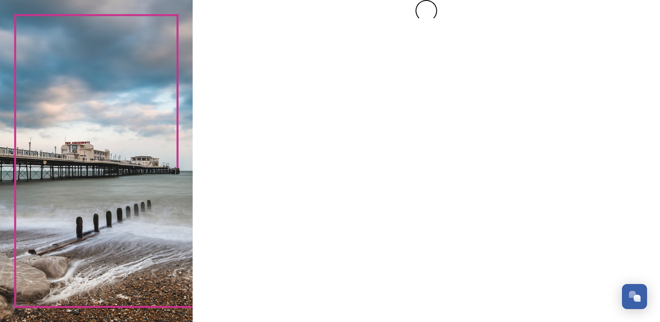
scroll to position [0, 0]
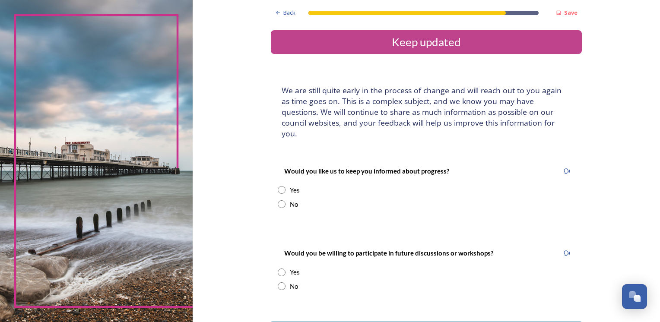
click at [278, 186] on input "radio" at bounding box center [282, 190] width 8 height 8
radio input "true"
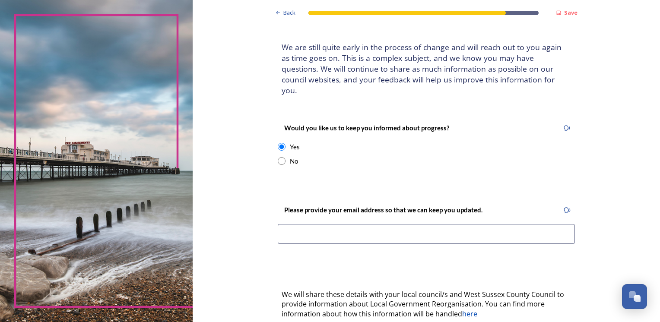
click at [278, 157] on input "radio" at bounding box center [282, 161] width 8 height 8
radio input "true"
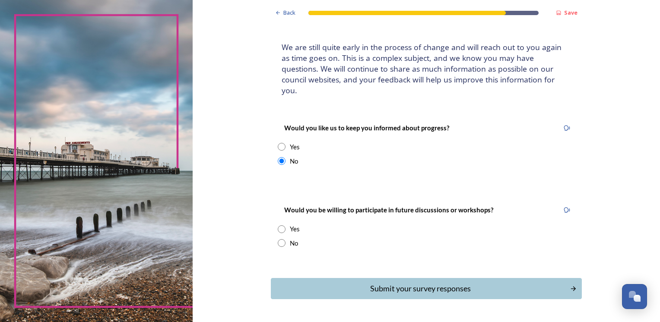
click at [278, 226] on input "radio" at bounding box center [282, 230] width 8 height 8
radio input "true"
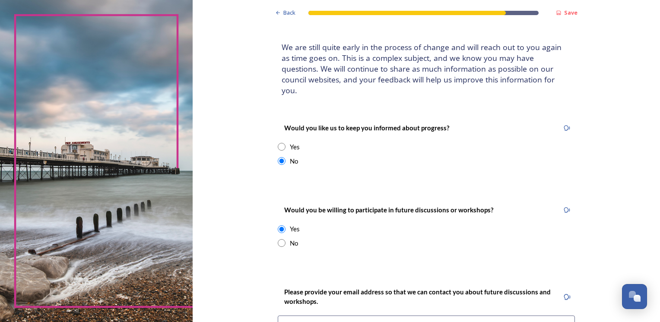
drag, startPoint x: 279, startPoint y: 232, endPoint x: 289, endPoint y: 223, distance: 13.2
click at [279, 239] on input "radio" at bounding box center [282, 243] width 8 height 8
radio input "true"
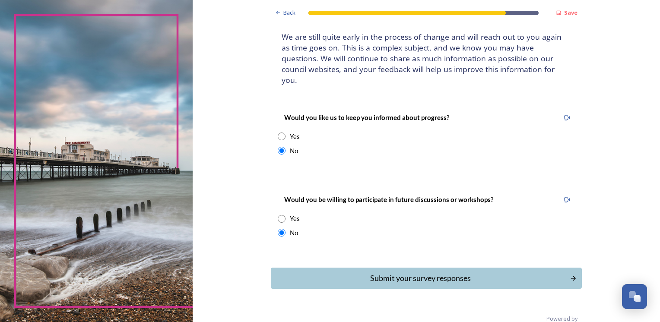
scroll to position [59, 0]
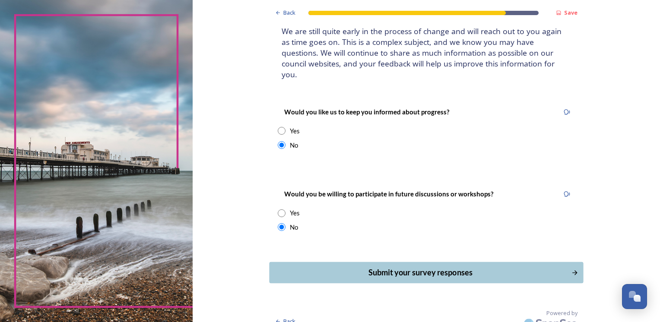
click at [410, 267] on div "Submit your survey responses" at bounding box center [420, 273] width 292 height 12
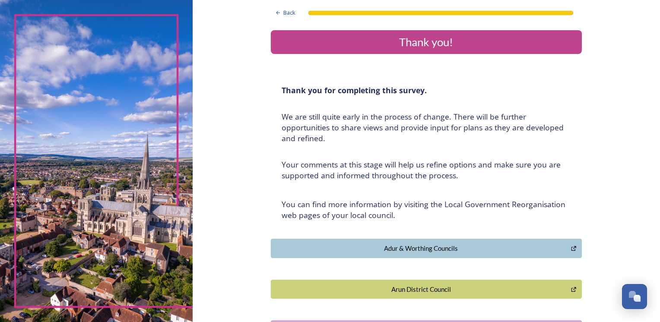
scroll to position [0, 0]
